Goal: Task Accomplishment & Management: Manage account settings

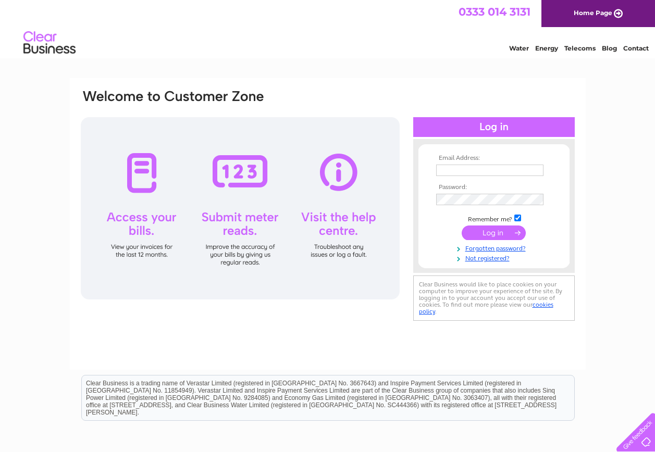
type input "clare@edentyresales.co.uk"
click at [495, 235] on input "submit" at bounding box center [494, 233] width 64 height 15
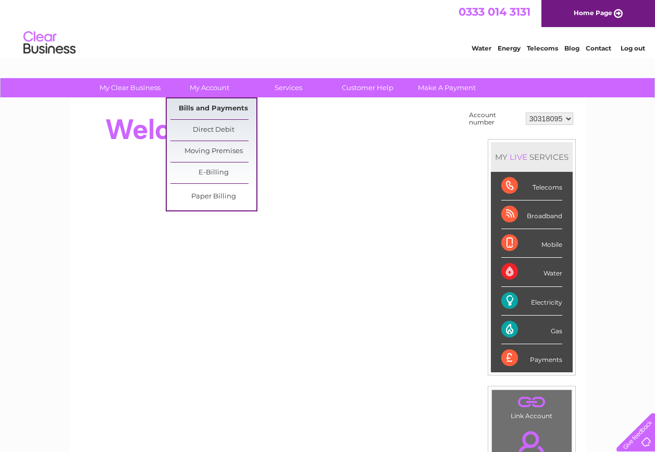
click at [216, 106] on link "Bills and Payments" at bounding box center [213, 109] width 86 height 21
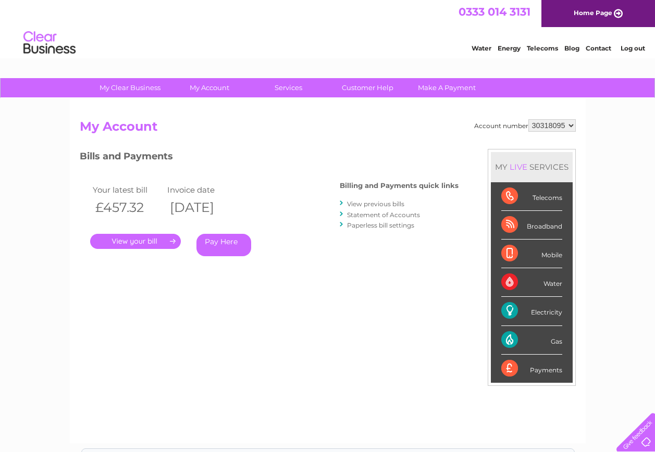
click at [384, 203] on link "View previous bills" at bounding box center [375, 204] width 57 height 8
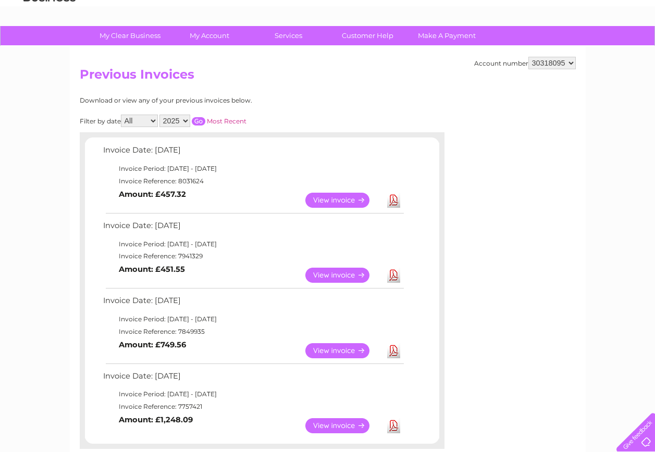
scroll to position [104, 0]
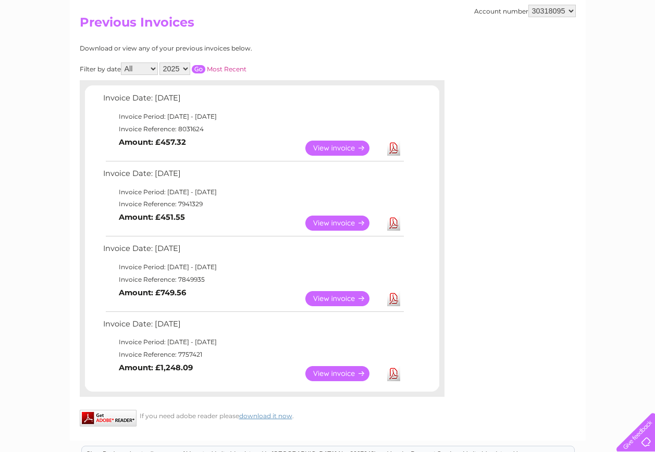
click at [394, 224] on link "Download" at bounding box center [393, 223] width 13 height 15
click at [338, 142] on link "View" at bounding box center [343, 148] width 77 height 15
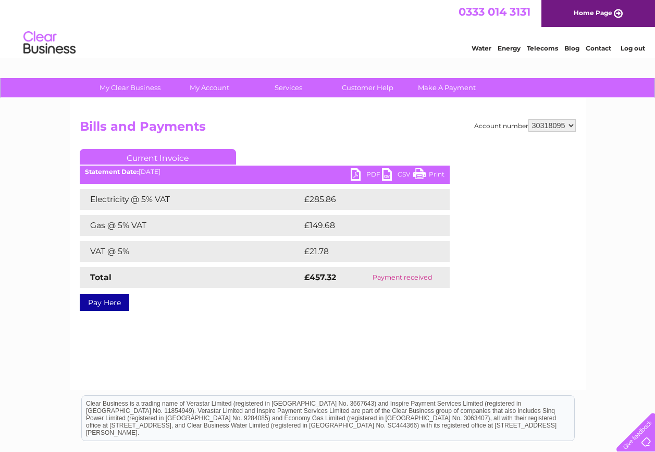
click at [371, 173] on link "PDF" at bounding box center [366, 175] width 31 height 15
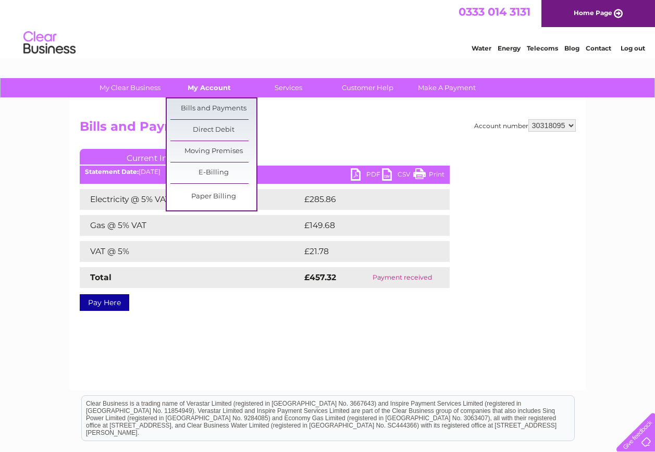
click at [203, 94] on link "My Account" at bounding box center [209, 87] width 86 height 19
